Goal: Complete application form: Complete application form

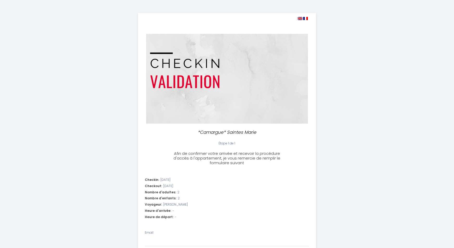
select select
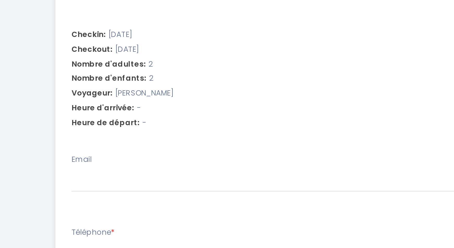
scroll to position [122, 0]
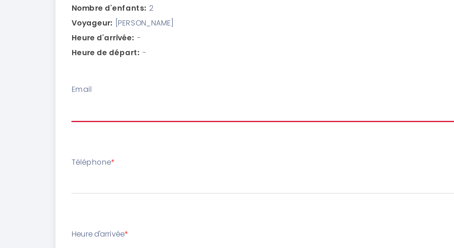
click at [196, 119] on input "Email" at bounding box center [227, 119] width 164 height 9
type input "r"
select select
type input "ri"
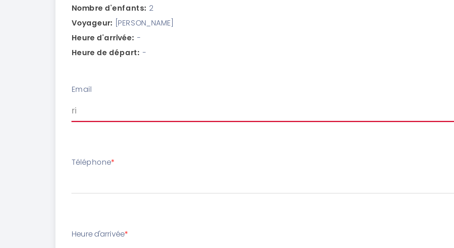
select select
type input "ric"
select select
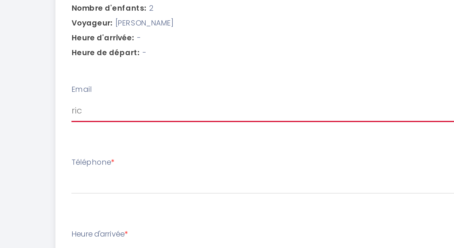
type input "[PERSON_NAME]"
select select
type input "[PERSON_NAME]@"
select select
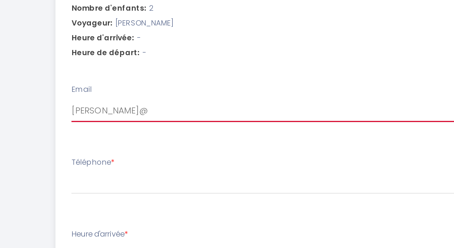
select select
type input "[PERSON_NAME]@r"
select select
type input "[PERSON_NAME]"
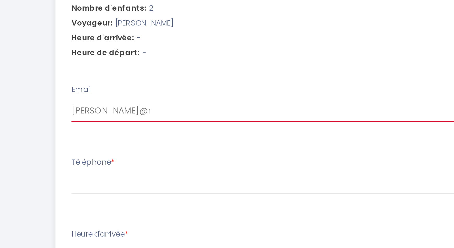
select select
type input "[PERSON_NAME]"
select select
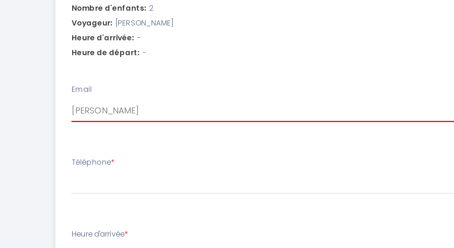
type input "[PERSON_NAME]"
select select
type input "[PERSON_NAME]"
select select
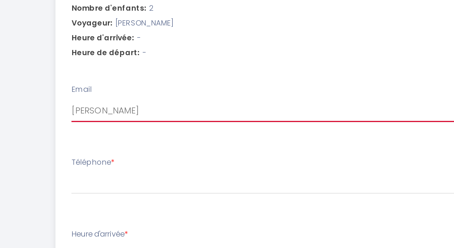
select select
type input "[PERSON_NAME]"
select select
type input "[PERSON_NAME]"
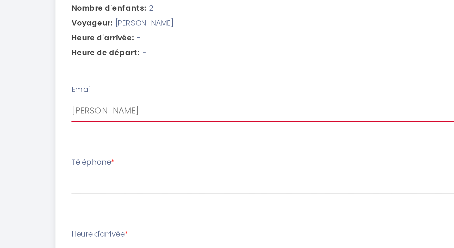
select select
type input "[PERSON_NAME]@[PERSON_NAME]"
select select
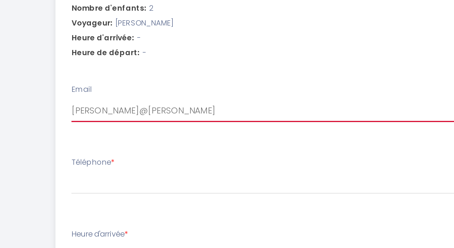
type input "[PERSON_NAME]@[PERSON_NAME]."
select select
type input "[PERSON_NAME]@[PERSON_NAME].d"
select select
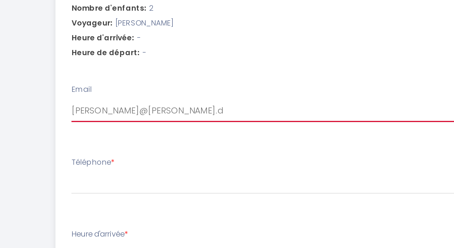
select select
type input "[PERSON_NAME][EMAIL_ADDRESS][PERSON_NAME][DOMAIN_NAME]"
select select
type input "[PERSON_NAME][EMAIL_ADDRESS][PERSON_NAME][DOMAIN_NAME]"
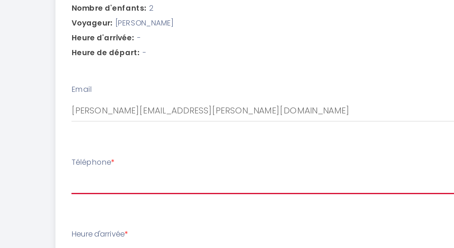
type input "0"
select select
type input "00"
select select
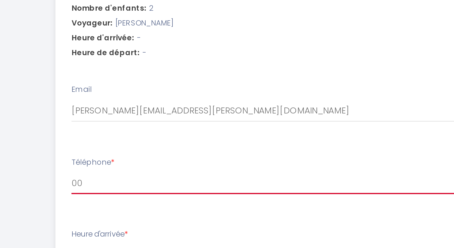
select select
type input "004"
select select
type input "0049"
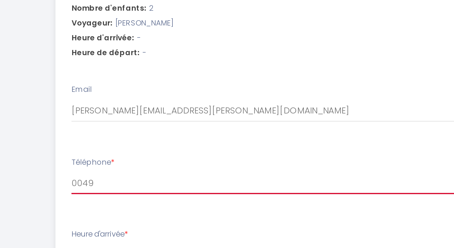
select select
type input "00491"
select select
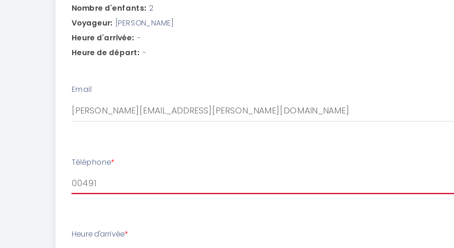
type input "004916"
select select
type input "0049163"
select select
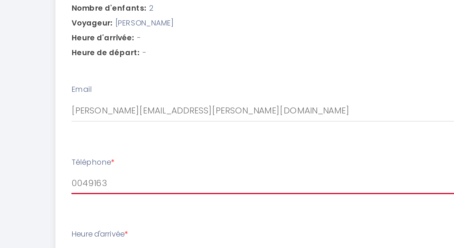
select select
type input "00491636"
select select
type input "004916368"
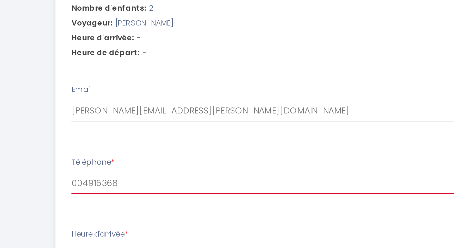
select select
type input "0049163684"
select select
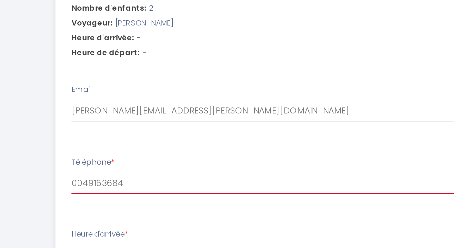
type input "00491636849"
select select
type input "004916368495"
select select
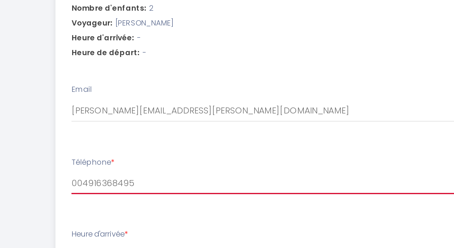
select select
type input "0049163684950"
select select
type input "00491636849500"
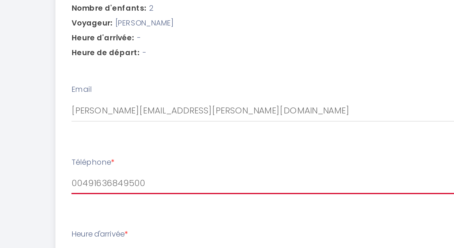
select select
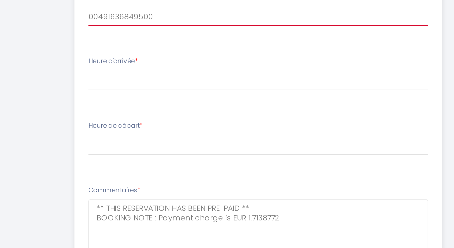
scroll to position [137, 0]
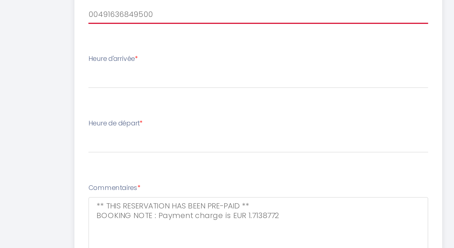
type input "00491636849500"
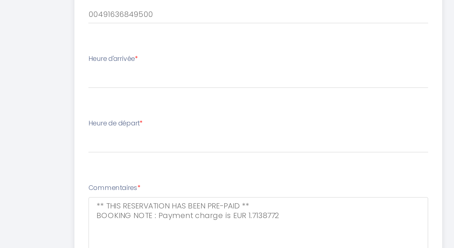
drag, startPoint x: 168, startPoint y: 157, endPoint x: 142, endPoint y: 157, distance: 26.3
click at [142, 157] on li "Heure d'arrivée * 15:00 15:30 16:00 16:30 17:00 17:30 18:00 18:30 19:00 19:30 2…" at bounding box center [226, 165] width 177 height 28
copy label "Heure d'arrivée"
drag, startPoint x: 144, startPoint y: 187, endPoint x: 170, endPoint y: 188, distance: 25.8
click at [170, 188] on li "Heure de départ * 00:00 00:30 01:00 01:30 02:00 02:30 03:00 03:30 04:00 04:30 0…" at bounding box center [226, 196] width 177 height 28
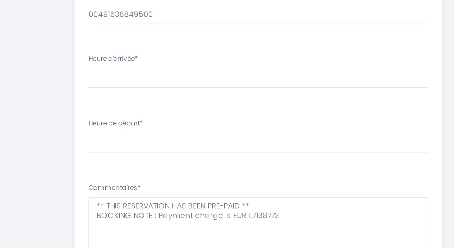
copy label "Heure de départ"
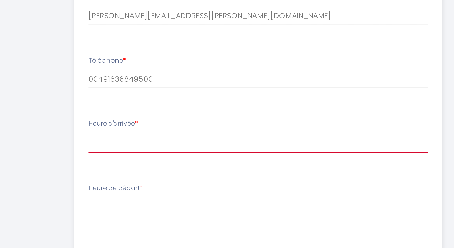
click at [145, 161] on select "15:00 15:30 16:00 16:30 17:00 17:30 18:00 18:30 19:00 19:30 20:00 20:30 21:00 2…" at bounding box center [227, 166] width 164 height 10
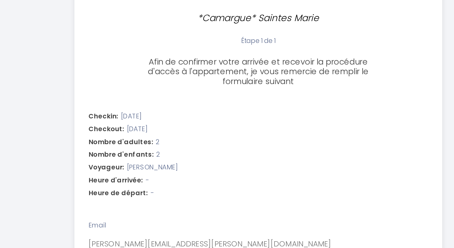
scroll to position [109, 0]
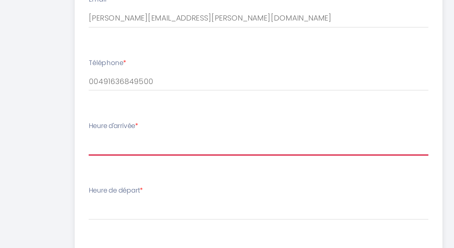
click at [145, 189] on select "15:00 15:30 16:00 16:30 17:00 17:30 18:00 18:30 19:00 19:30 20:00 20:30 21:00 2…" at bounding box center [227, 194] width 164 height 10
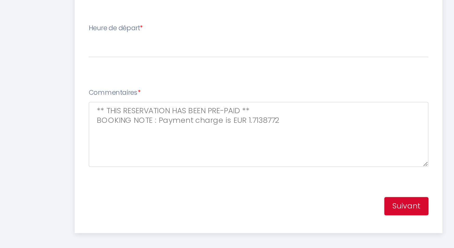
scroll to position [189, 0]
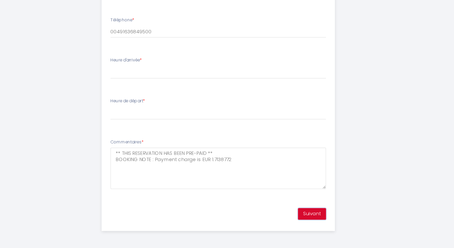
click at [295, 222] on button "Suivant" at bounding box center [298, 222] width 21 height 9
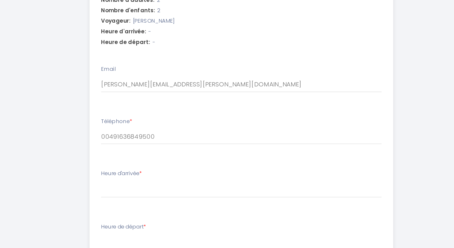
scroll to position [178, 0]
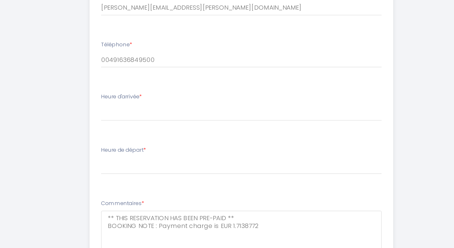
click at [170, 104] on li "Téléphone * 00491636849500" at bounding box center [226, 94] width 177 height 28
click at [163, 121] on div "Heure d'arrivée * 15:00 15:30 16:00 16:30 17:00 17:30 18:00 18:30 19:00 19:30 2…" at bounding box center [227, 122] width 164 height 17
click at [175, 103] on li "Téléphone * 00491636849500" at bounding box center [226, 94] width 177 height 28
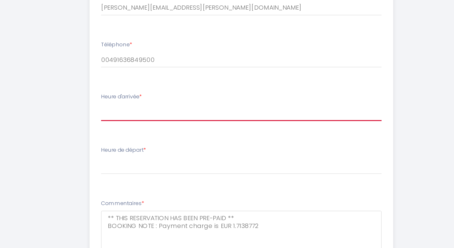
click at [145, 121] on select "15:00 15:30 16:00 16:30 17:00 17:30 18:00 18:30 19:00 19:30 20:00 20:30 21:00 2…" at bounding box center [227, 126] width 164 height 10
select select "17:00"
click option "17:00" at bounding box center [0, 0] width 0 height 0
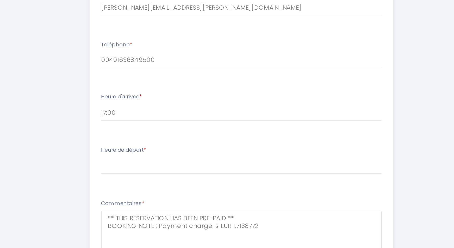
click at [176, 167] on li "Heure de départ * 00:00 00:30 01:00 01:30 02:00 02:30 03:00 03:30 04:00 04:30 0…" at bounding box center [226, 156] width 177 height 28
click at [161, 163] on li "Heure de départ * 00:00 00:30 01:00 01:30 02:00 02:30 03:00 03:30 04:00 04:30 0…" at bounding box center [226, 156] width 177 height 28
click at [168, 150] on label "Heure de départ *" at bounding box center [158, 147] width 26 height 5
click at [171, 144] on li "Heure de départ * 00:00 00:30 01:00 01:30 02:00 02:30 03:00 03:30 04:00 04:30 0…" at bounding box center [226, 156] width 177 height 28
click at [165, 149] on label "Heure de départ *" at bounding box center [158, 147] width 26 height 5
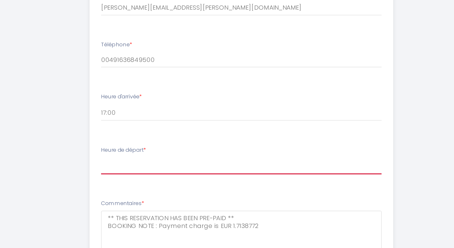
click at [165, 152] on select "00:00 00:30 01:00 01:30 02:00 02:30 03:00 03:30 04:00 04:30 05:00 05:30 06:00 0…" at bounding box center [227, 157] width 164 height 10
click at [145, 152] on select "00:00 00:30 01:00 01:30 02:00 02:30 03:00 03:30 04:00 04:30 05:00 05:30 06:00 0…" at bounding box center [227, 157] width 164 height 10
select select "10:00"
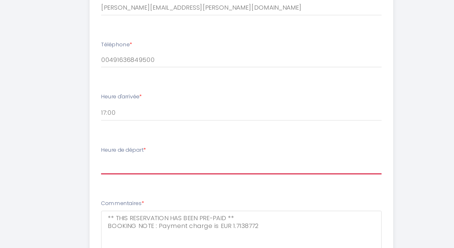
click option "10:00" at bounding box center [0, 0] width 0 height 0
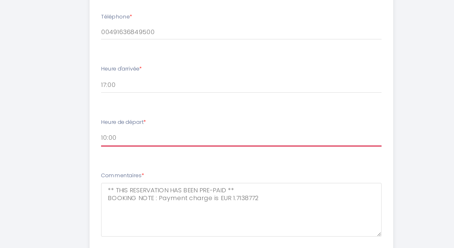
scroll to position [189, 0]
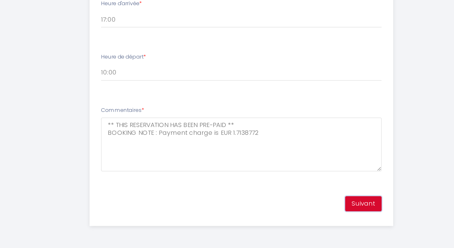
click at [297, 221] on button "Suivant" at bounding box center [298, 222] width 21 height 9
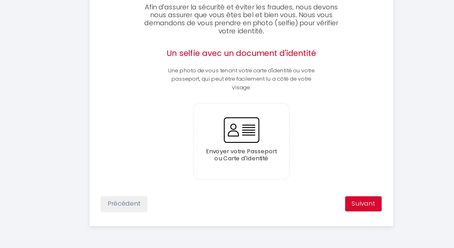
scroll to position [31, 0]
